Goal: Information Seeking & Learning: Compare options

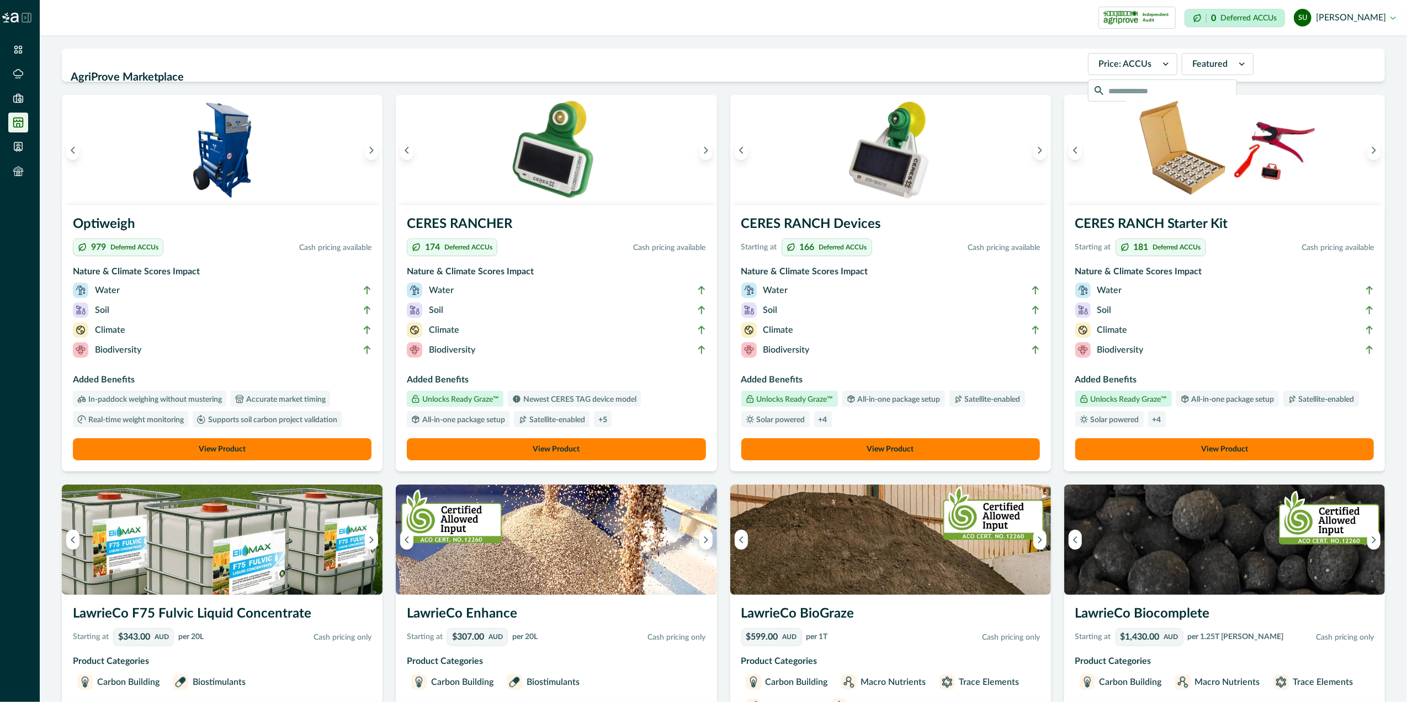
click at [869, 451] on button "View Product" at bounding box center [891, 449] width 299 height 22
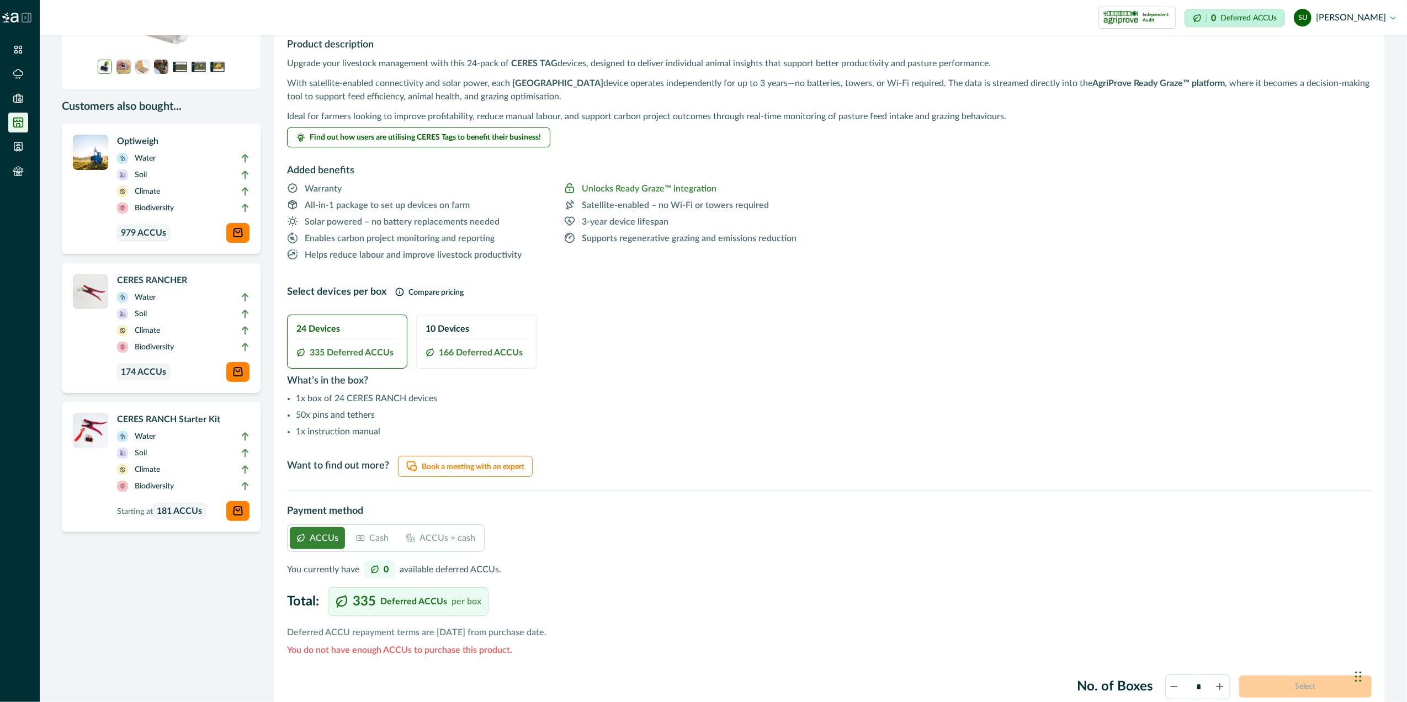
scroll to position [147, 0]
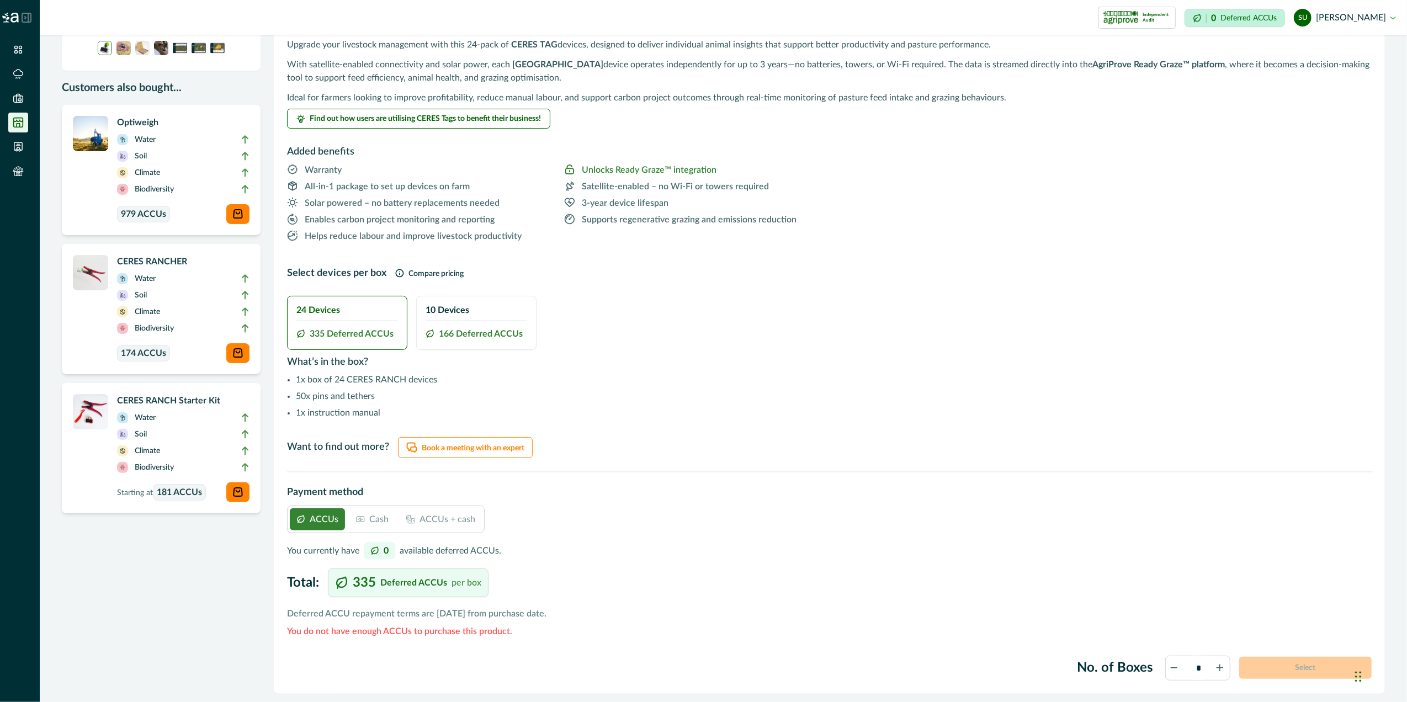
click at [371, 526] on p "Cash" at bounding box center [378, 519] width 19 height 13
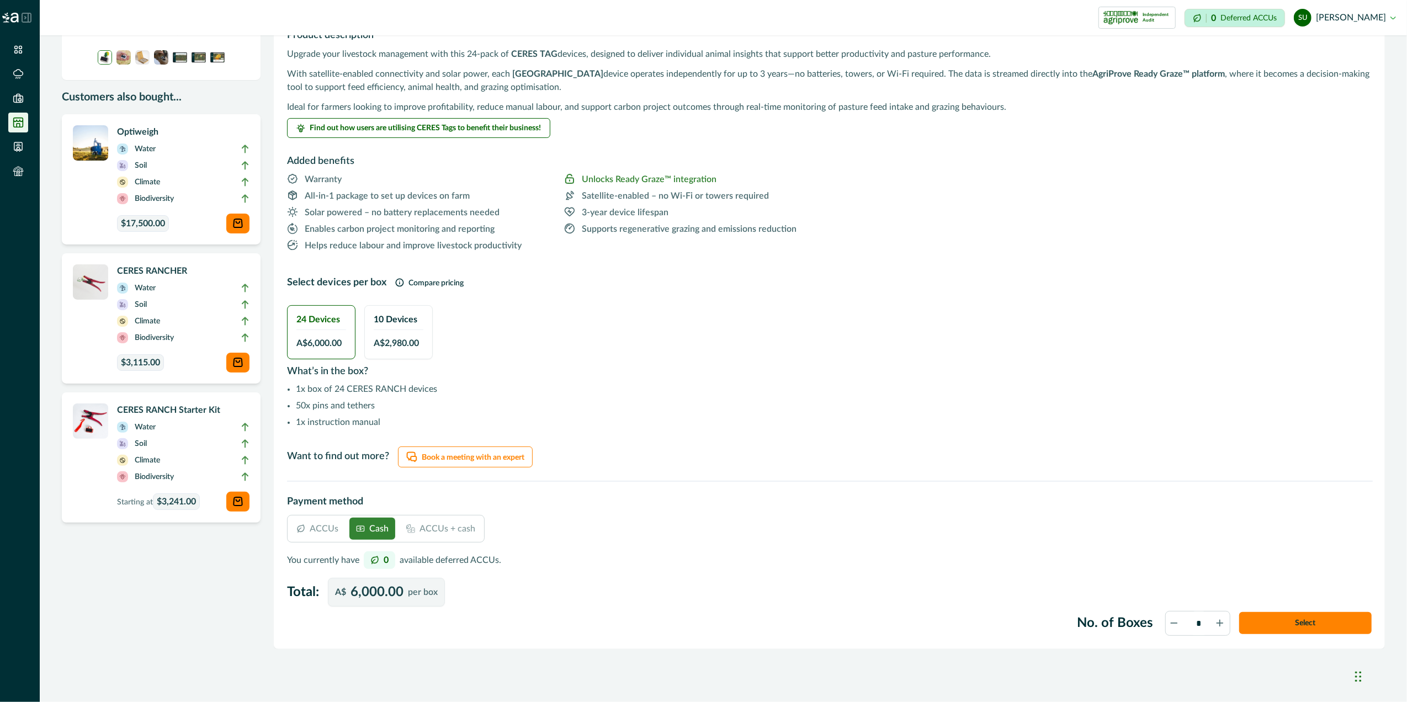
scroll to position [139, 0]
click at [398, 332] on div "10 Devices A$ 2,980.00" at bounding box center [398, 332] width 67 height 53
click at [314, 526] on p "ACCUs" at bounding box center [324, 528] width 29 height 13
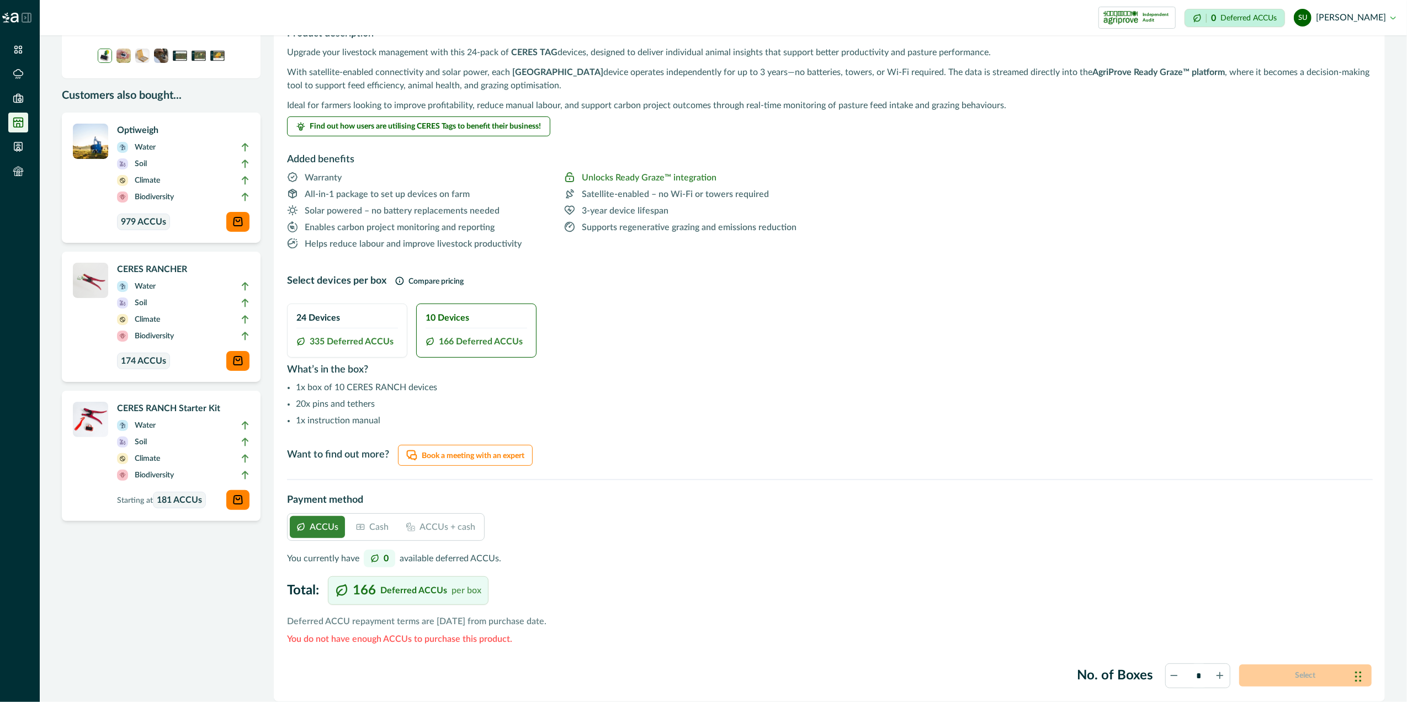
drag, startPoint x: 371, startPoint y: 528, endPoint x: 376, endPoint y: 531, distance: 5.7
click at [371, 529] on p "Cash" at bounding box center [378, 527] width 19 height 13
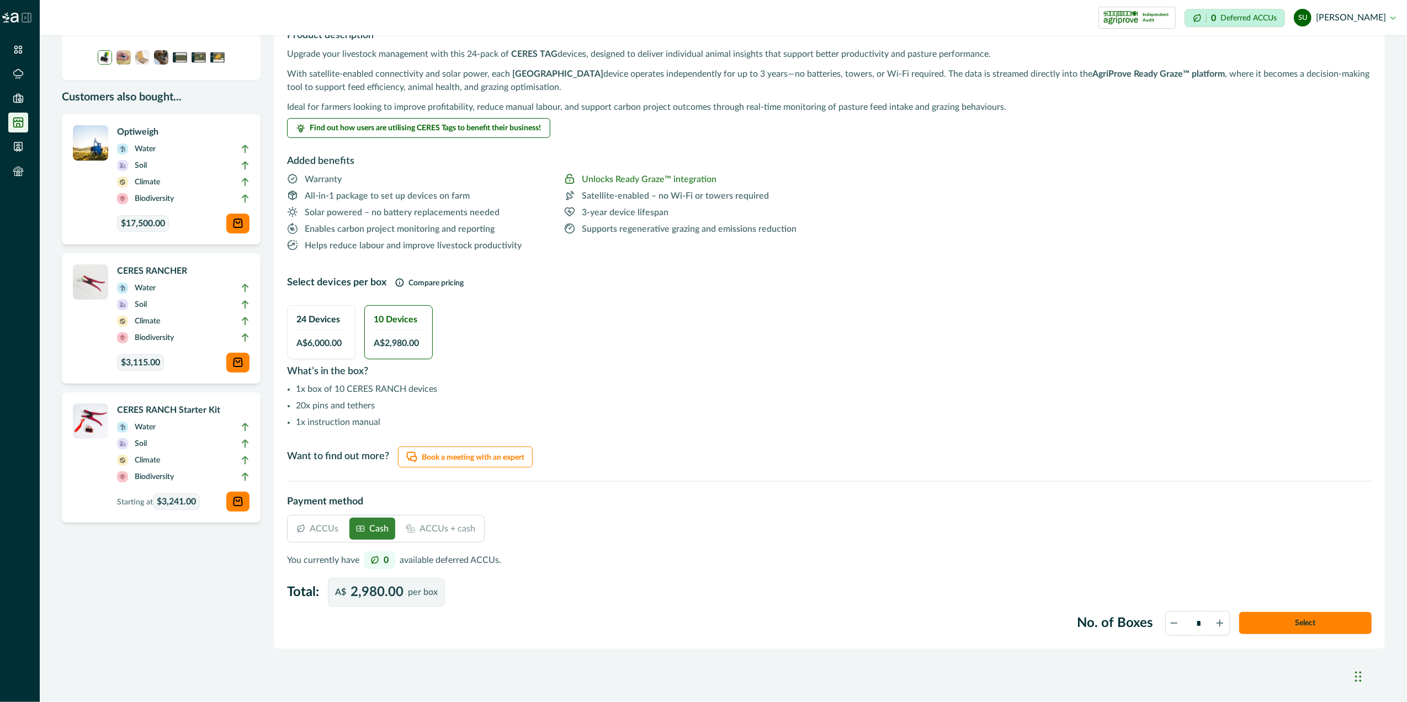
click at [173, 620] on div "Customers also bought... Optiweigh Water Soil Climate Biodiversity $17,500.00 C…" at bounding box center [161, 290] width 199 height 718
click at [168, 216] on span "$17,500.00" at bounding box center [143, 223] width 52 height 17
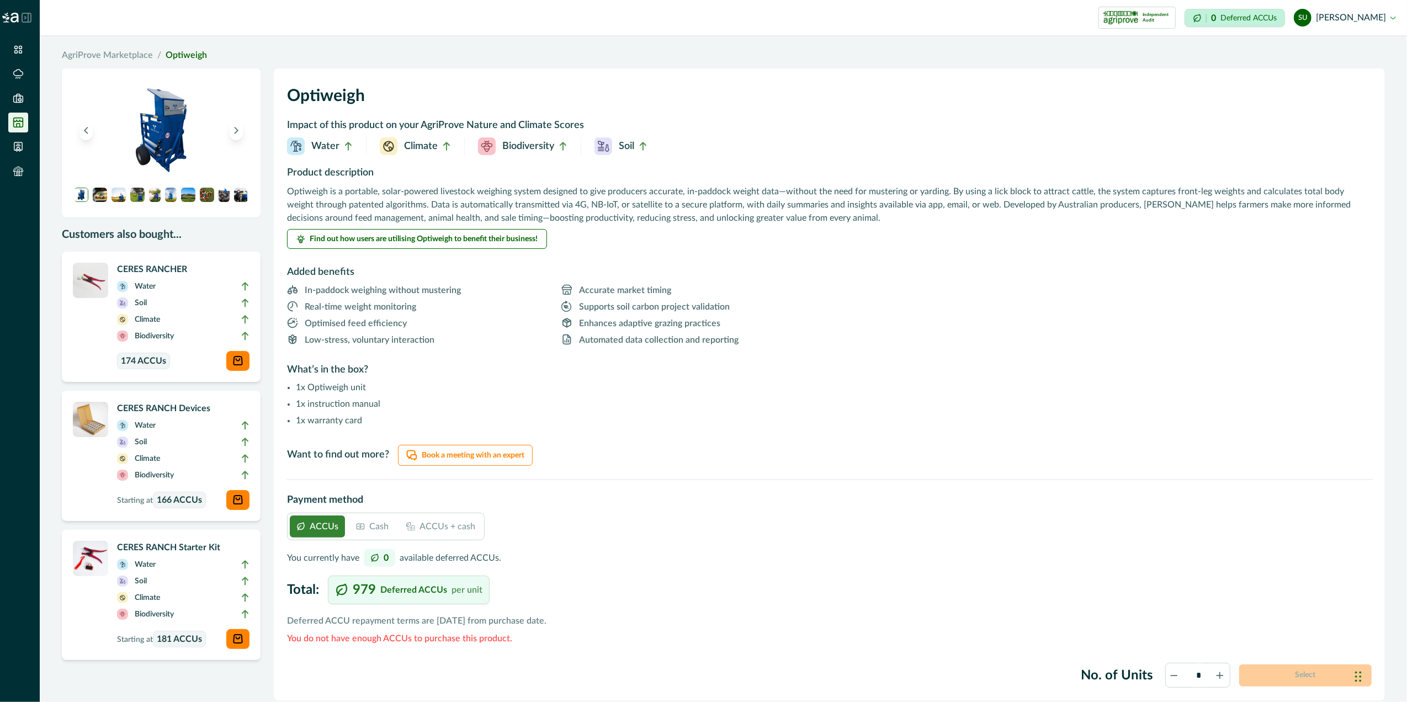
click at [378, 531] on p "Cash" at bounding box center [378, 526] width 19 height 13
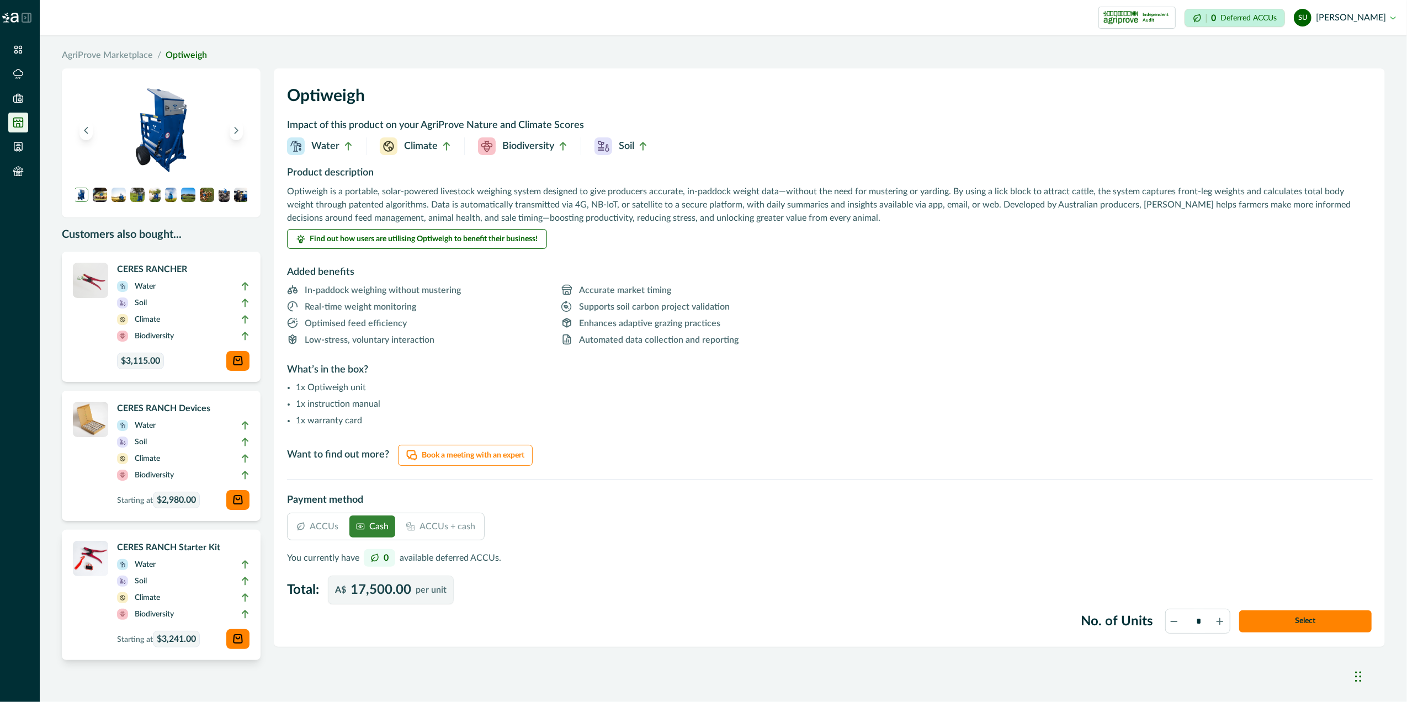
click at [173, 575] on li "Water" at bounding box center [183, 567] width 133 height 17
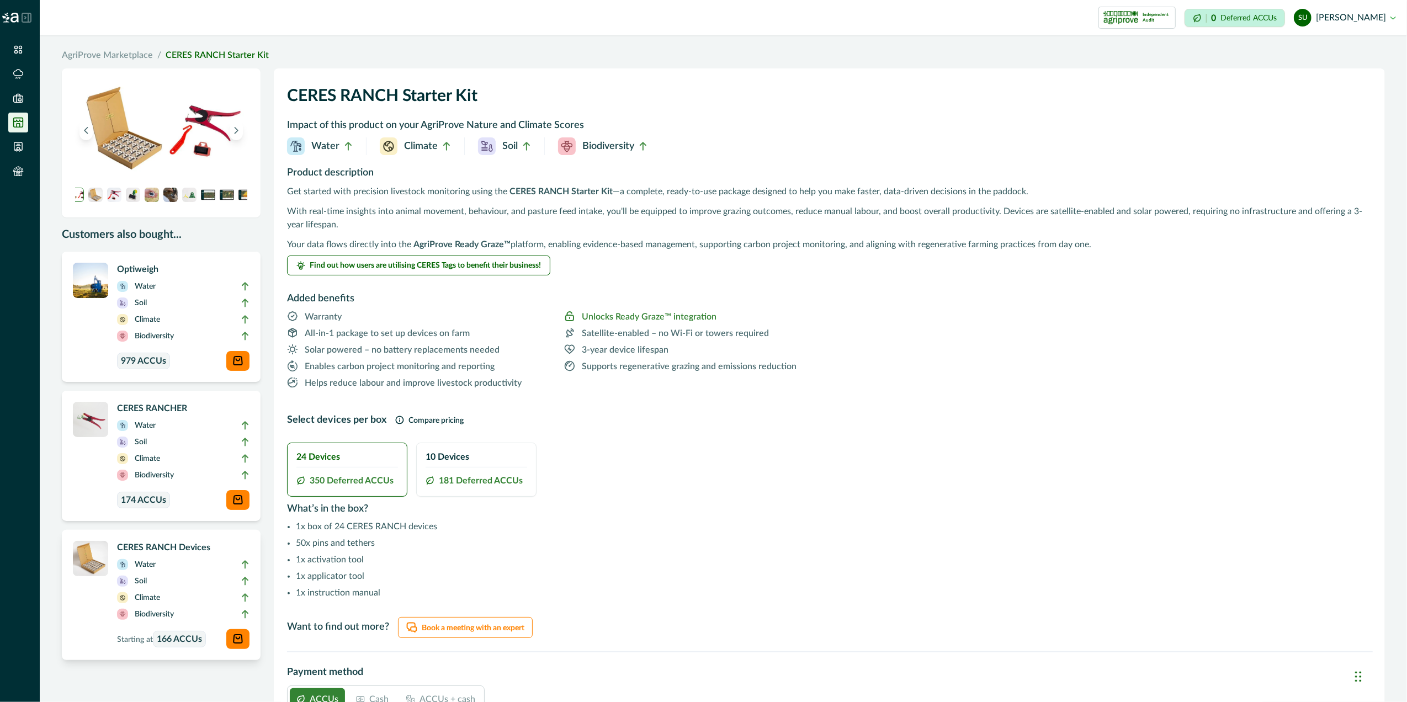
click at [191, 592] on li "Soil" at bounding box center [183, 583] width 133 height 17
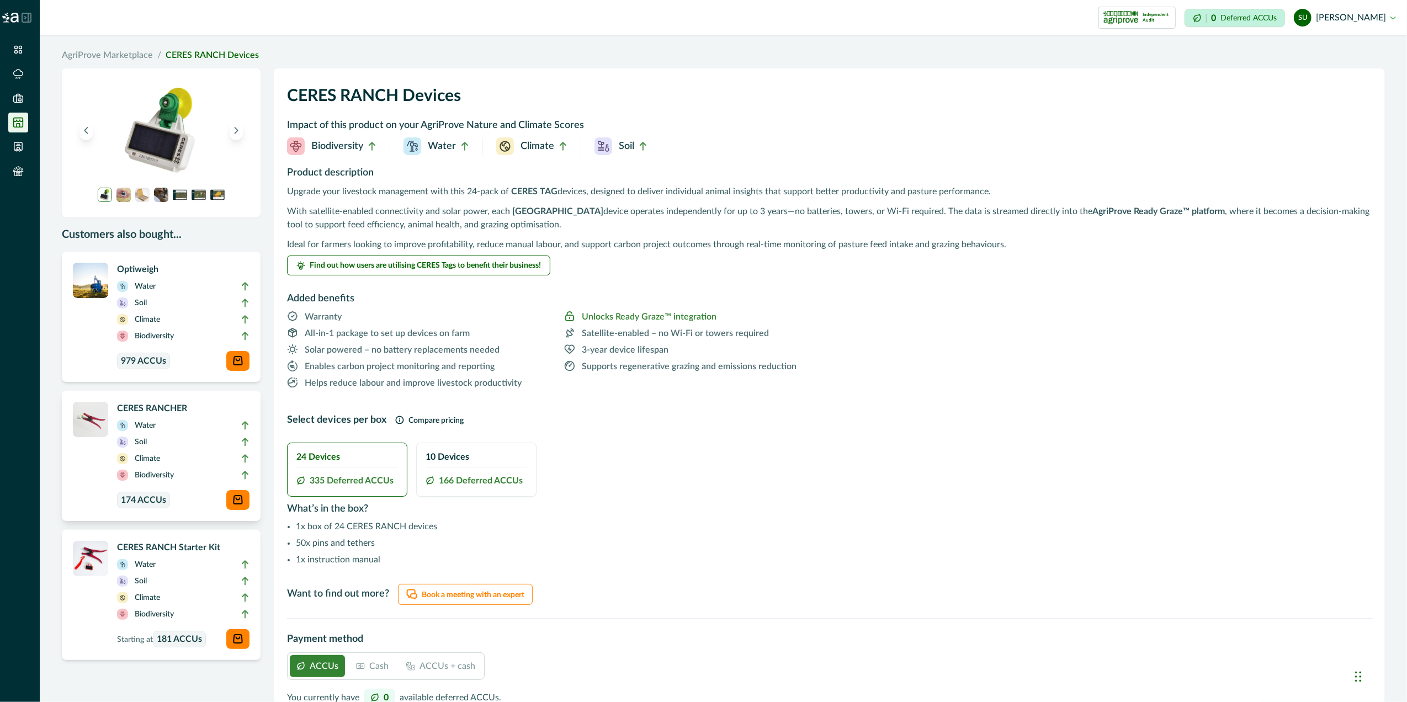
click at [203, 465] on li "Climate" at bounding box center [183, 461] width 133 height 17
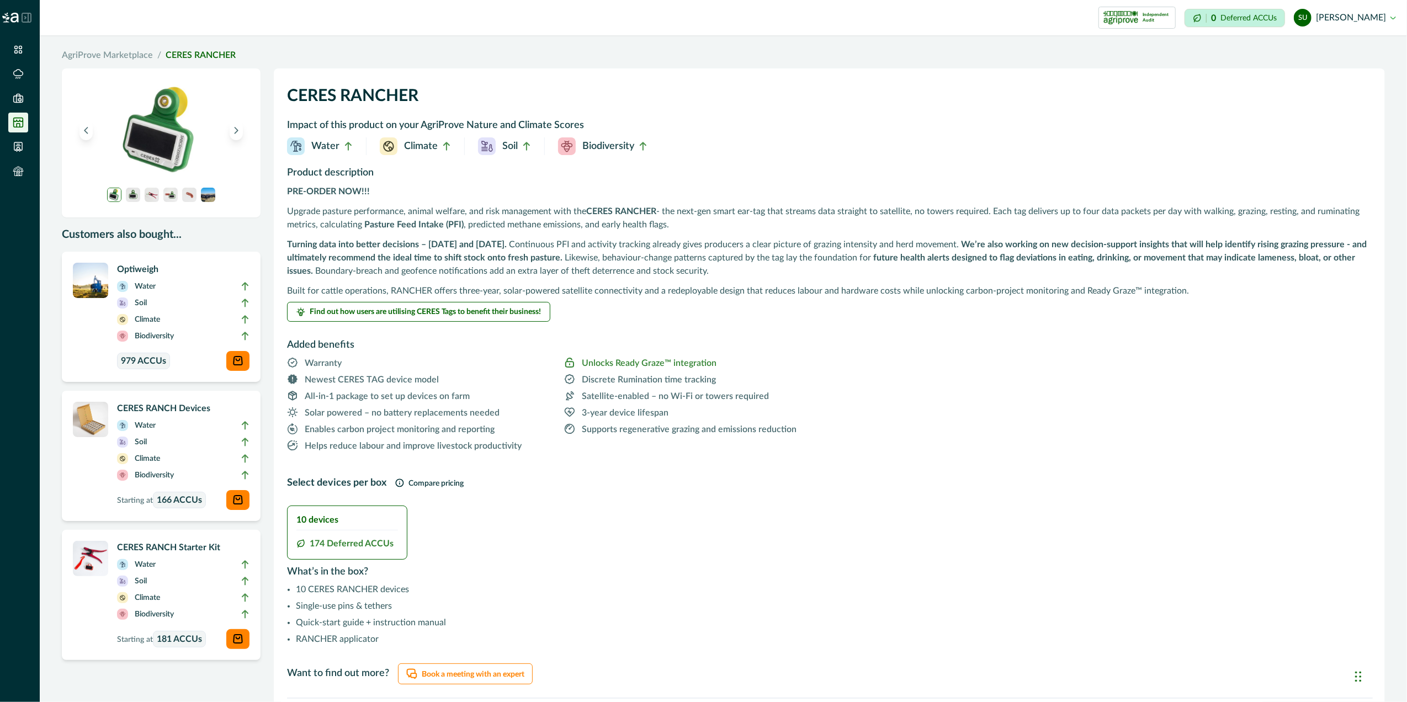
click at [203, 465] on li "Climate" at bounding box center [183, 461] width 133 height 17
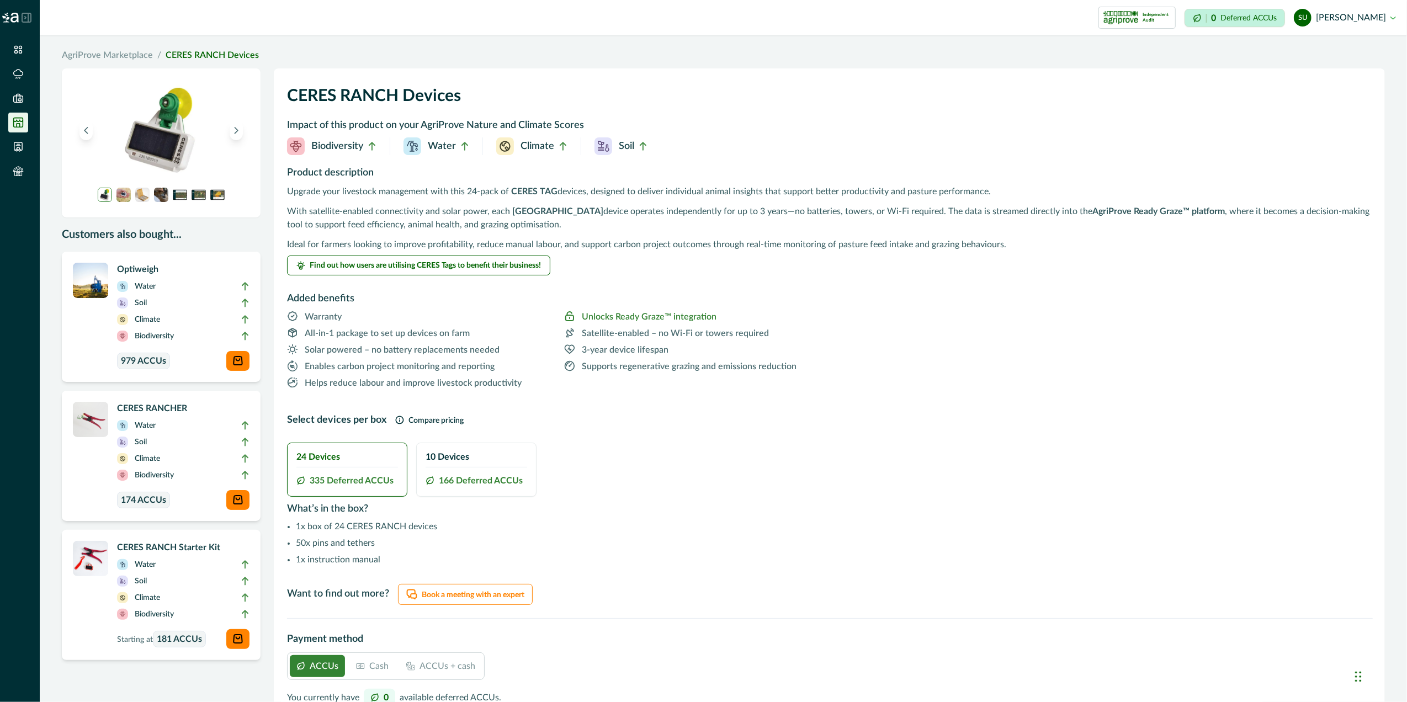
click at [479, 462] on h2 "10 Devices" at bounding box center [477, 457] width 102 height 10
click at [187, 462] on li "Climate" at bounding box center [183, 461] width 133 height 17
